Goal: Find specific page/section: Find specific page/section

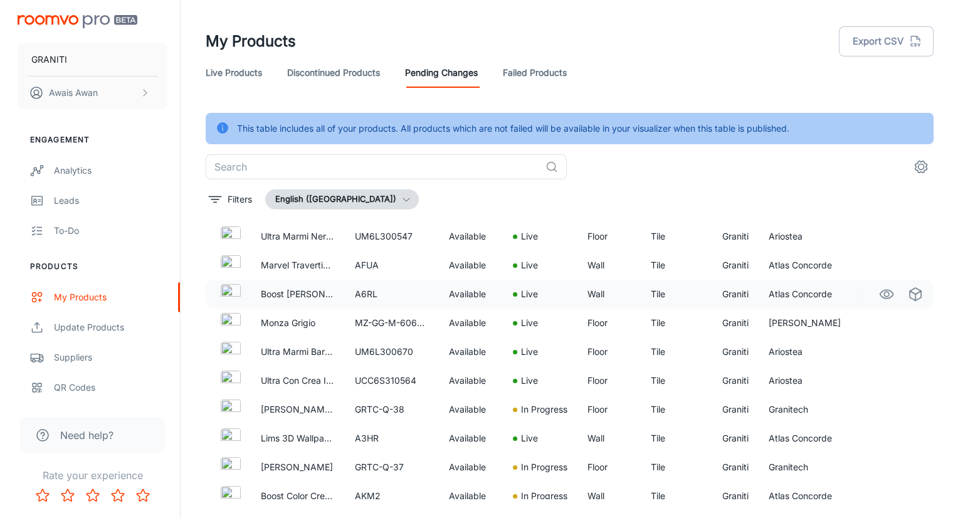
scroll to position [679, 0]
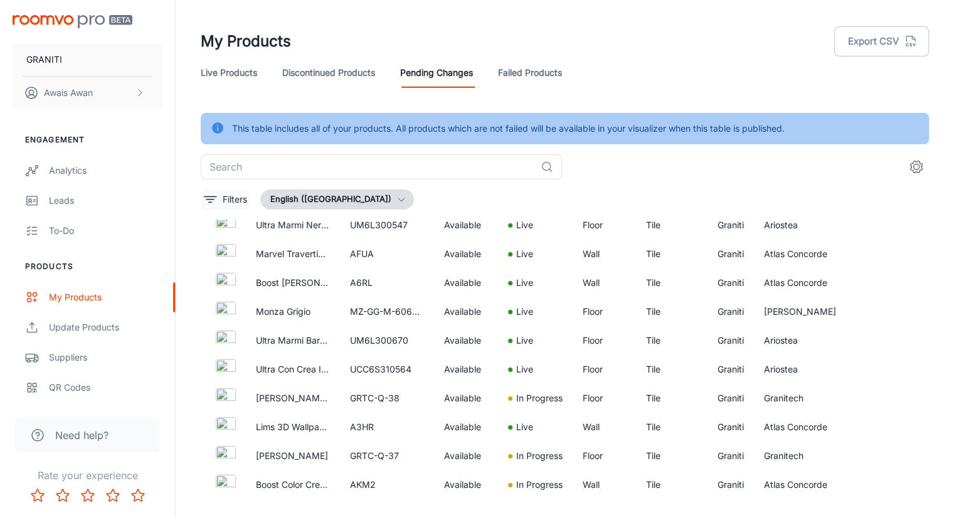
click at [207, 204] on icon "filter" at bounding box center [210, 199] width 15 height 15
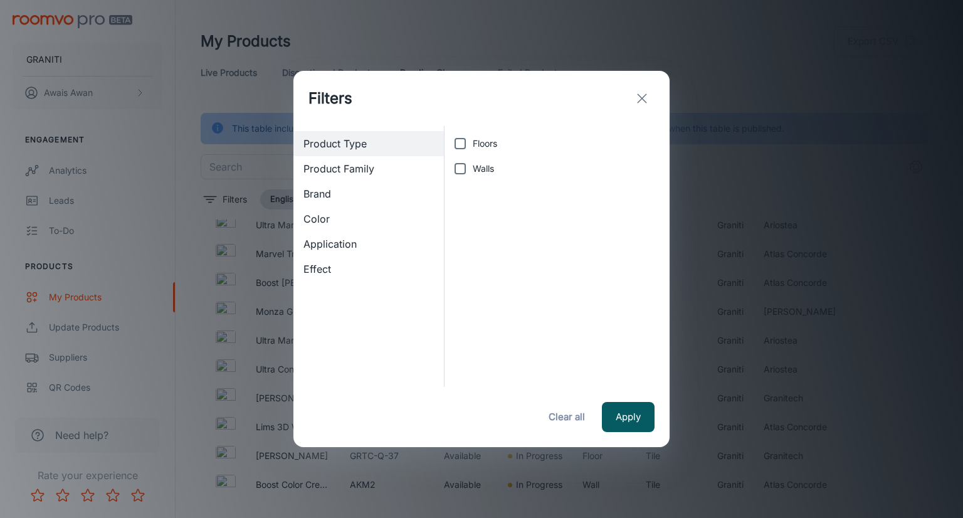
click at [334, 189] on span "Brand" at bounding box center [369, 193] width 130 height 15
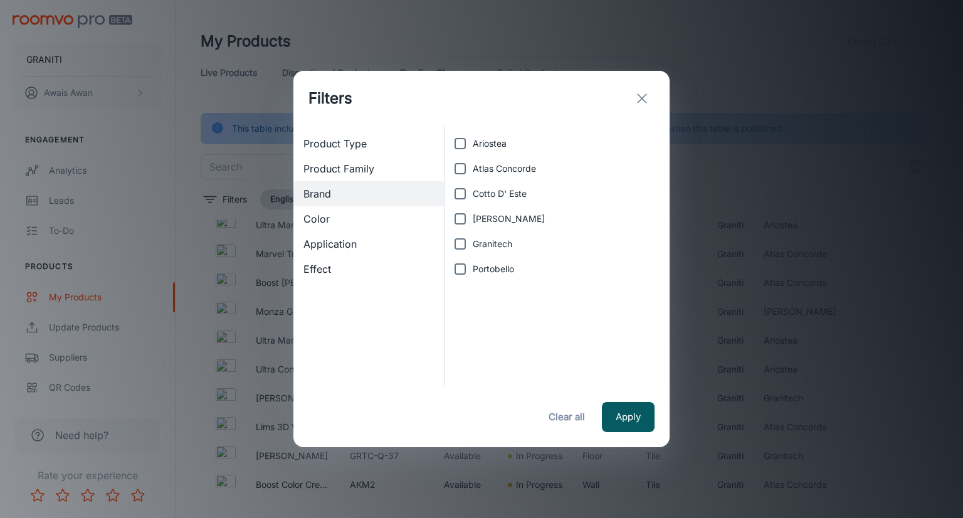
click at [505, 244] on span "Granitech" at bounding box center [493, 244] width 40 height 14
click at [473, 244] on input "Granitech" at bounding box center [460, 243] width 25 height 25
checkbox input "true"
click at [613, 405] on button "Apply" at bounding box center [628, 417] width 53 height 30
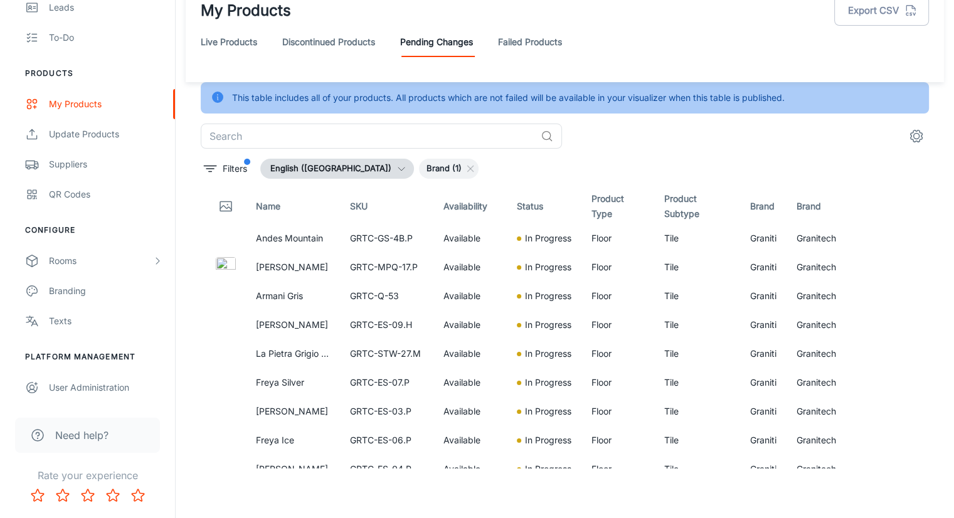
scroll to position [0, 0]
